Goal: Information Seeking & Learning: Learn about a topic

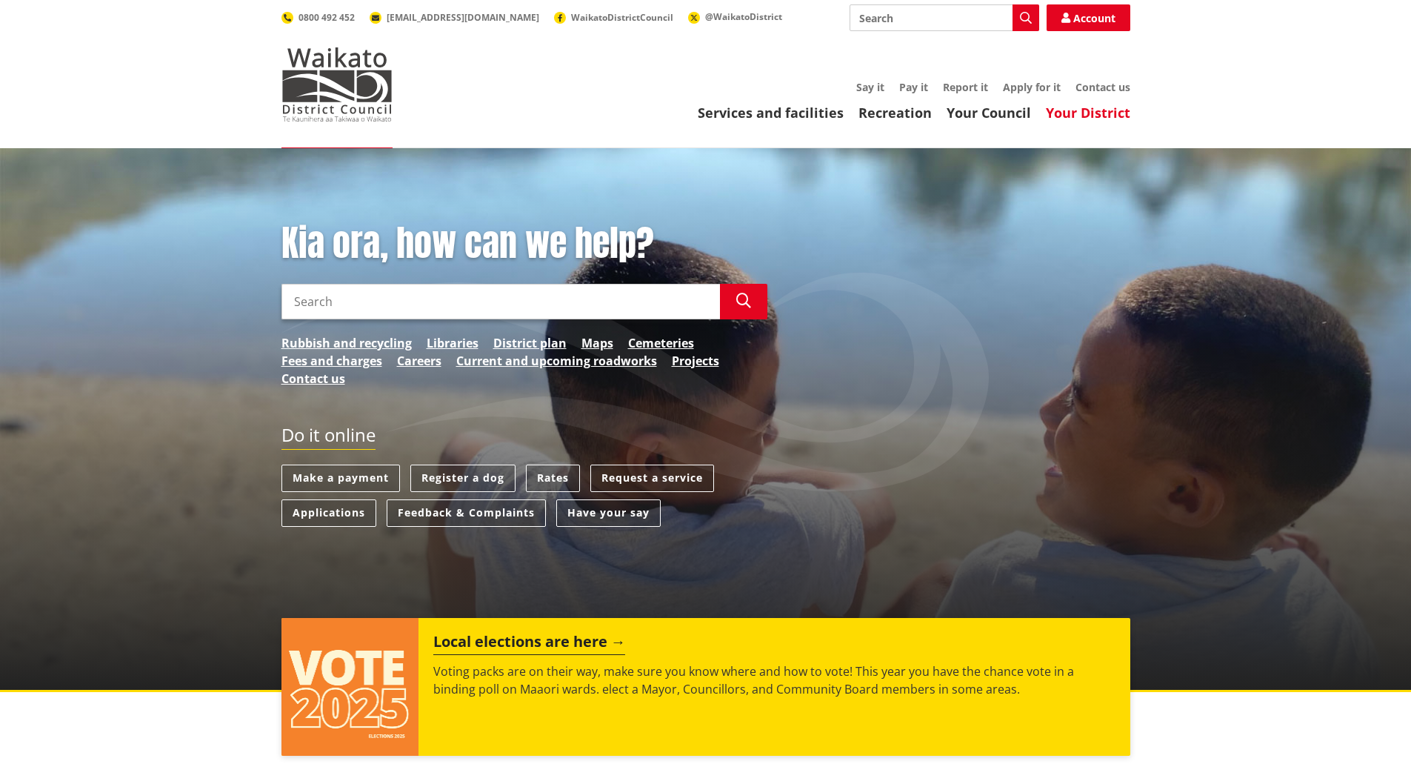
click at [1084, 115] on link "Your District" at bounding box center [1088, 113] width 84 height 18
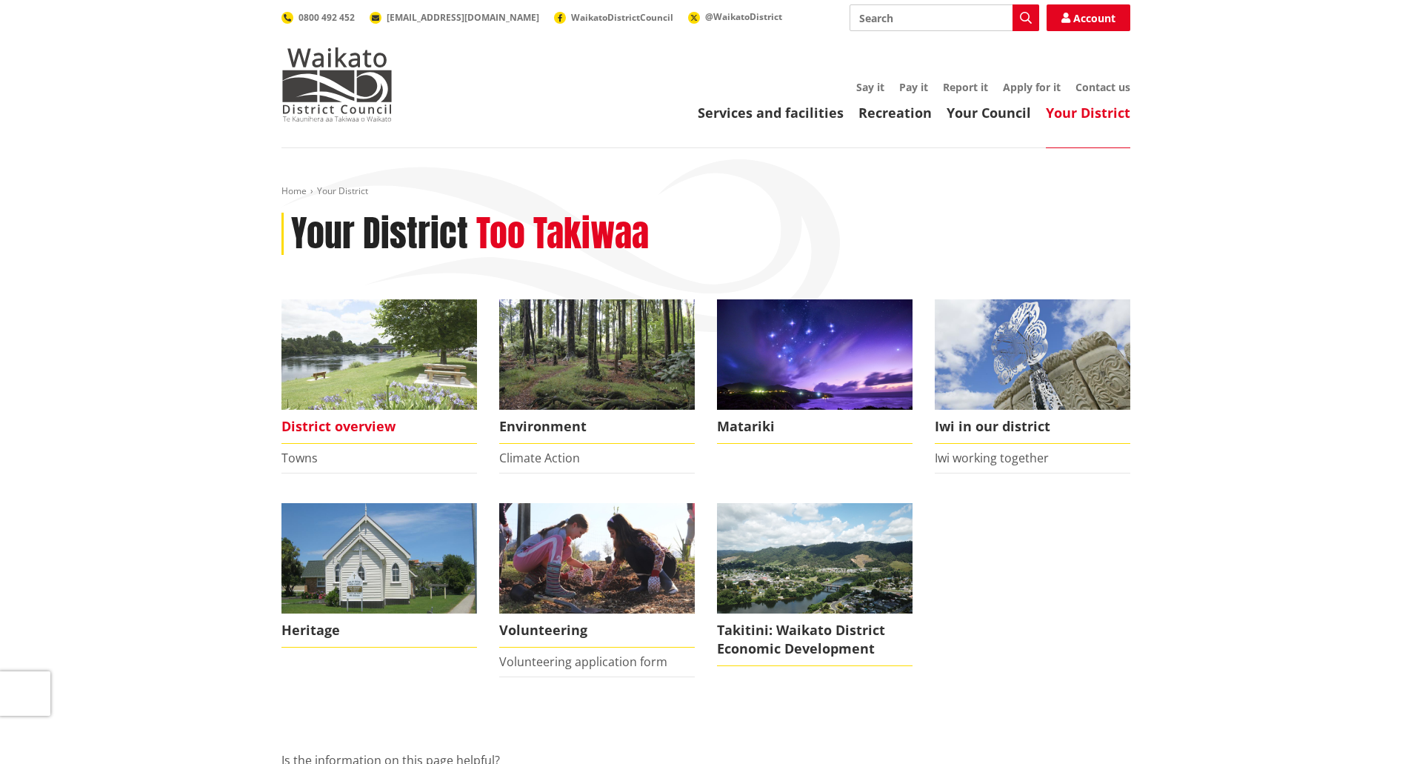
click at [317, 426] on span "District overview" at bounding box center [380, 427] width 196 height 34
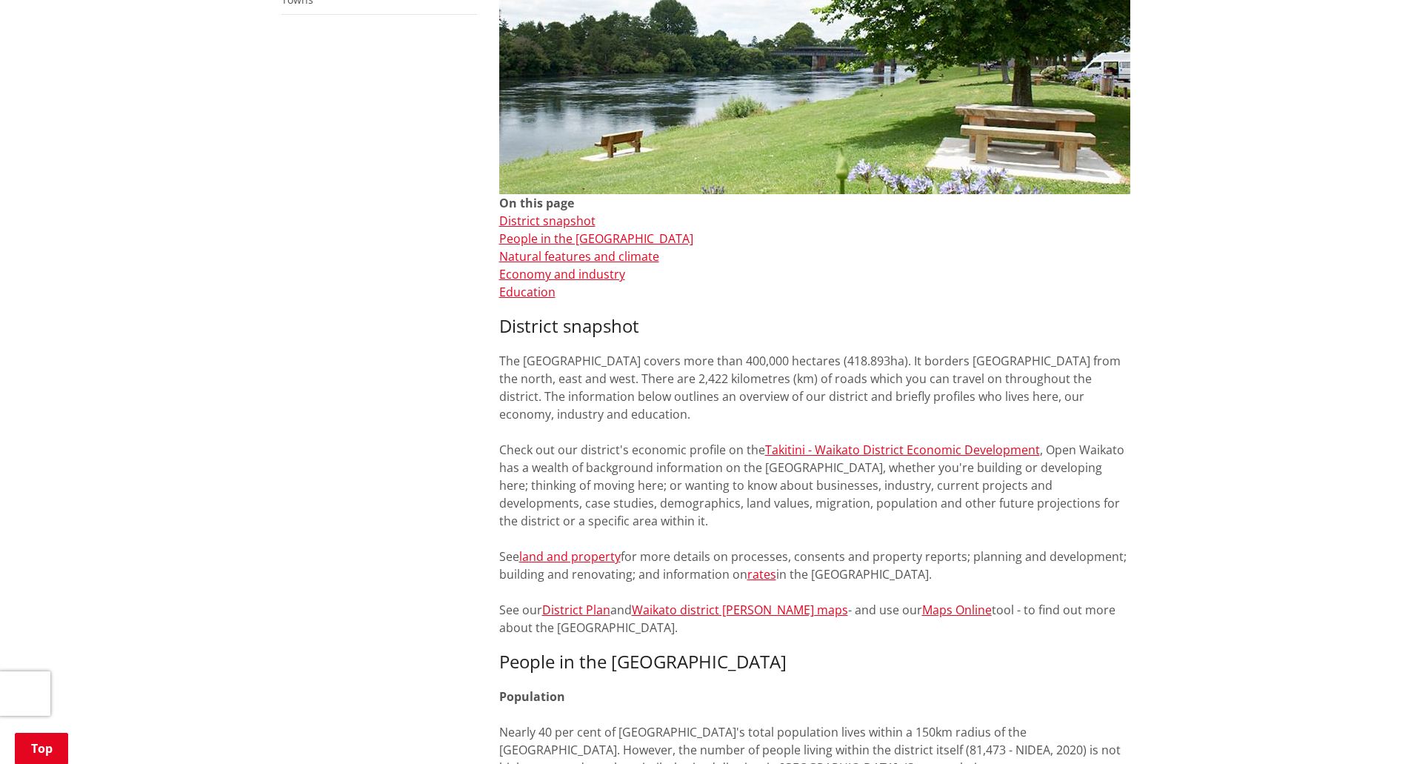
scroll to position [370, 0]
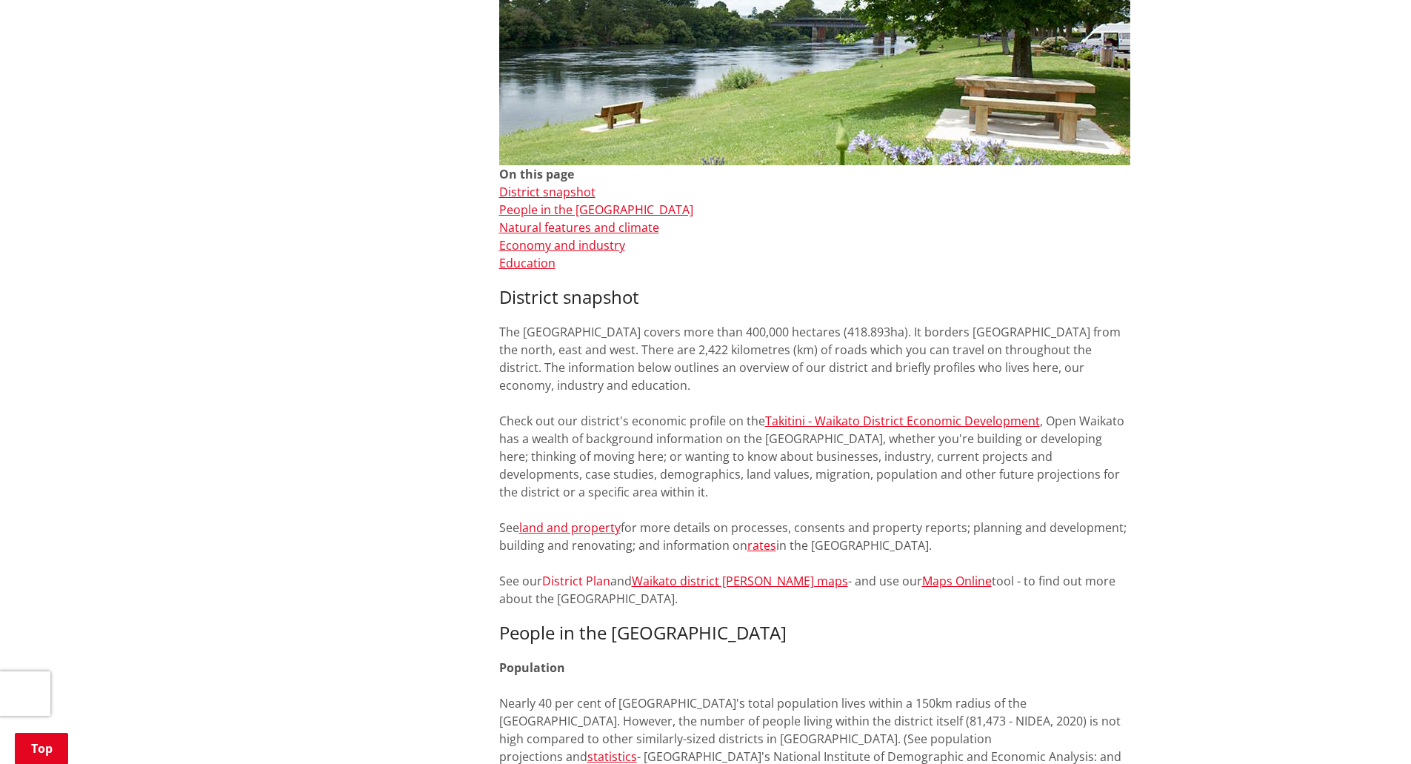
click at [558, 584] on link "District Plan" at bounding box center [576, 581] width 68 height 16
click at [676, 580] on link "Waikato district ward maps" at bounding box center [740, 581] width 216 height 16
click at [922, 577] on link "Maps Online" at bounding box center [957, 581] width 70 height 16
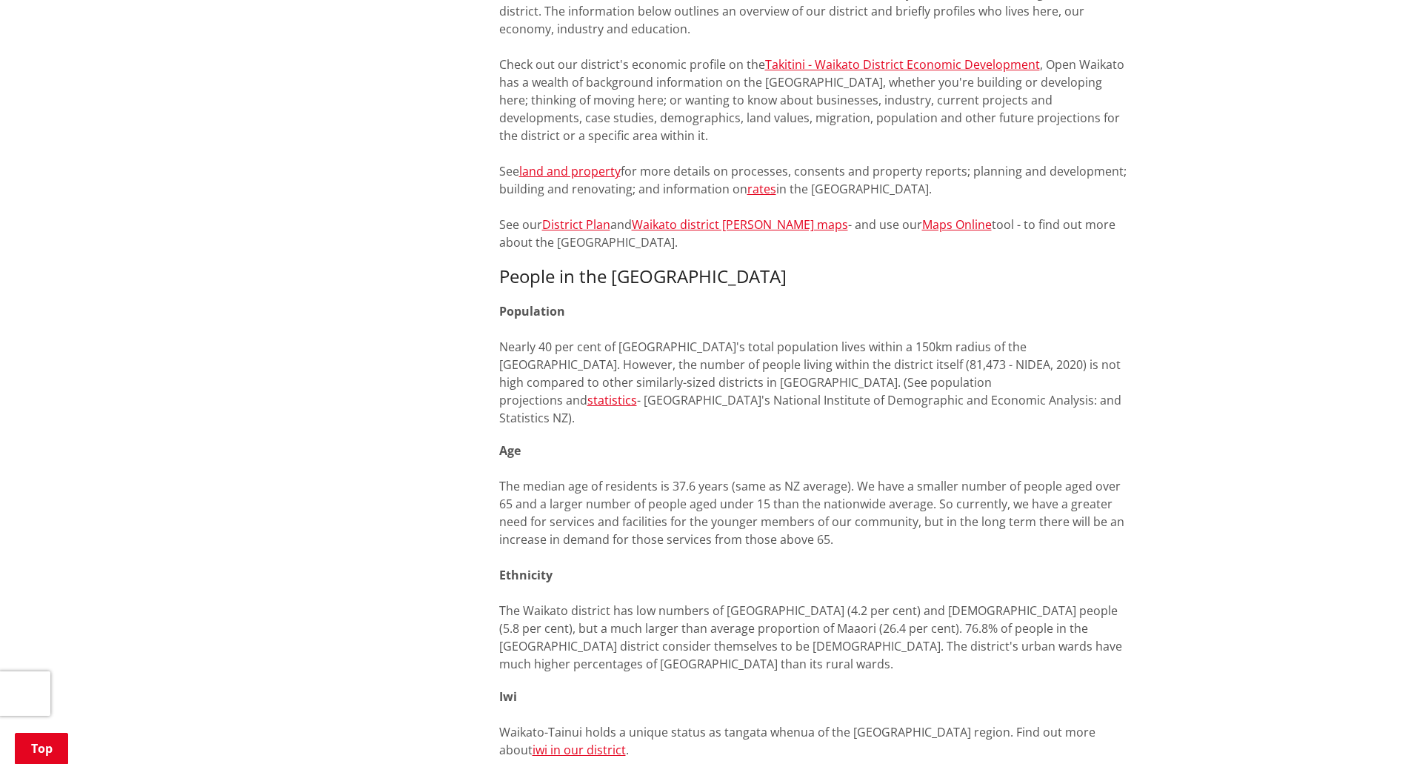
scroll to position [593, 0]
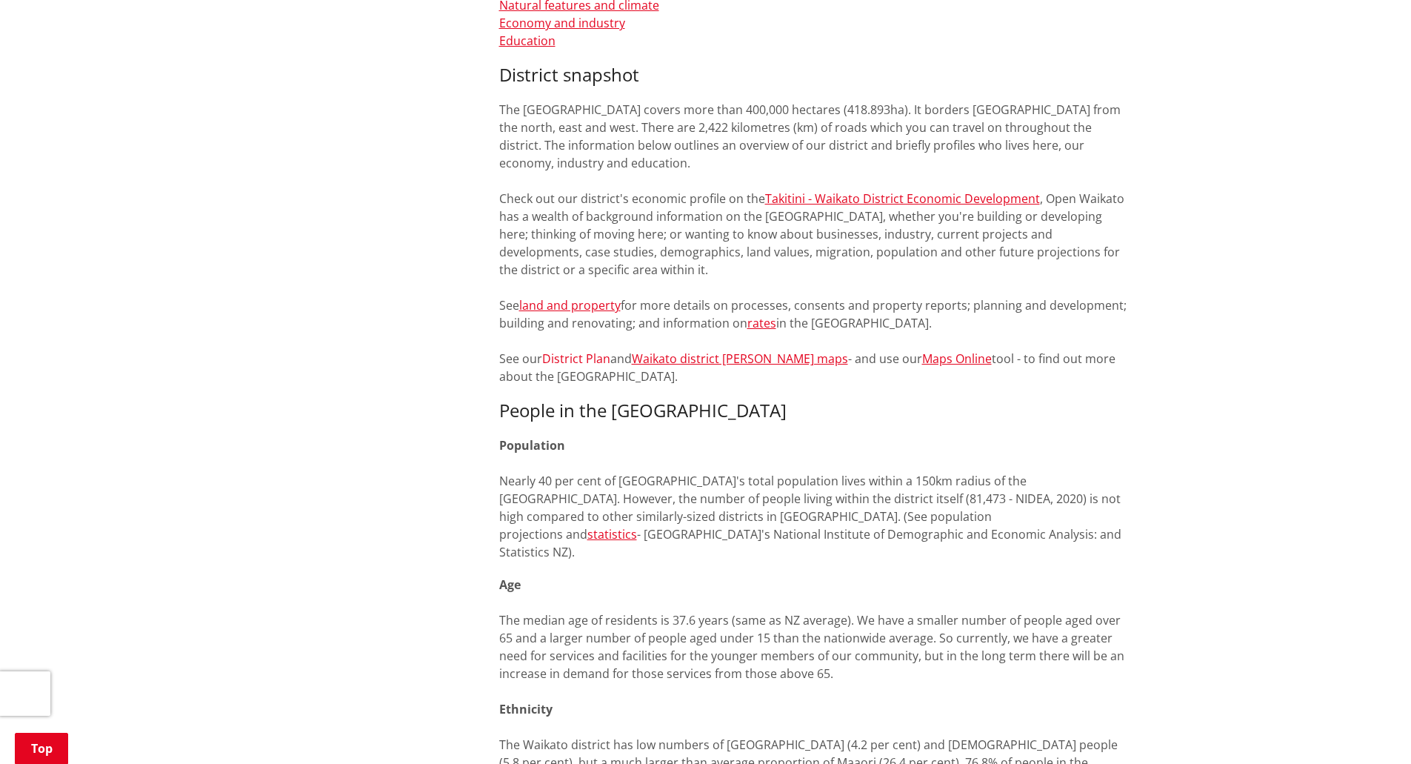
click at [559, 360] on link "District Plan" at bounding box center [576, 358] width 68 height 16
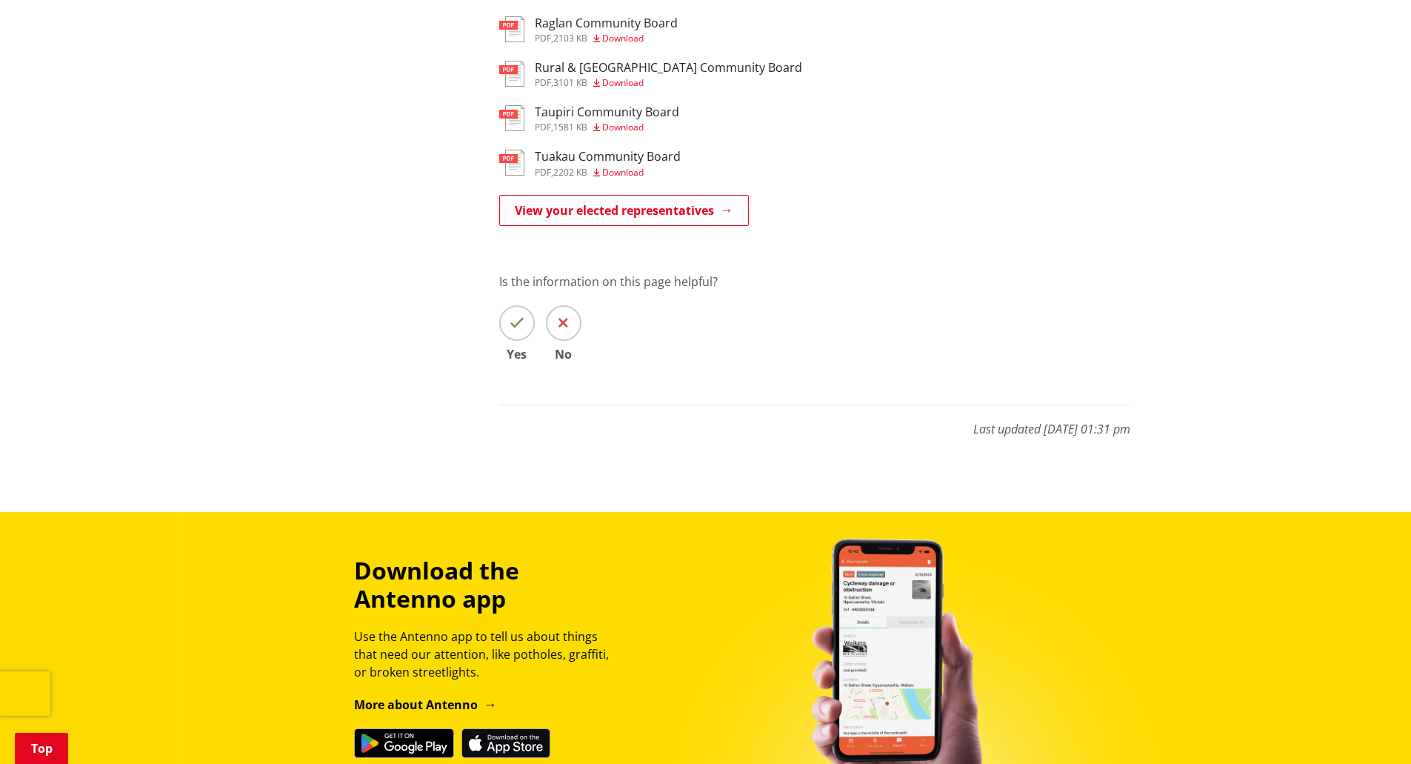
scroll to position [1482, 0]
